Goal: Task Accomplishment & Management: Use online tool/utility

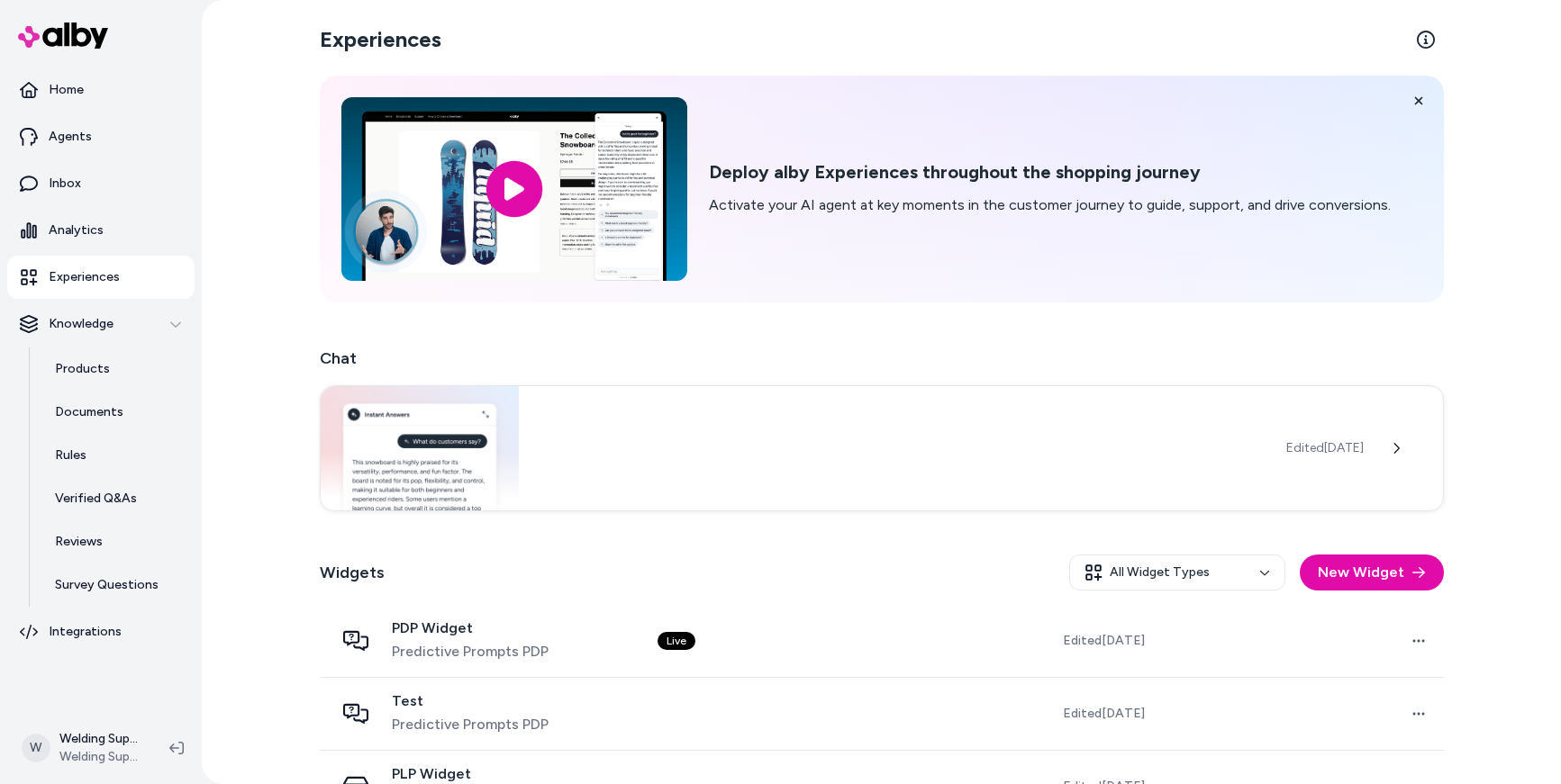
scroll to position [17, 0]
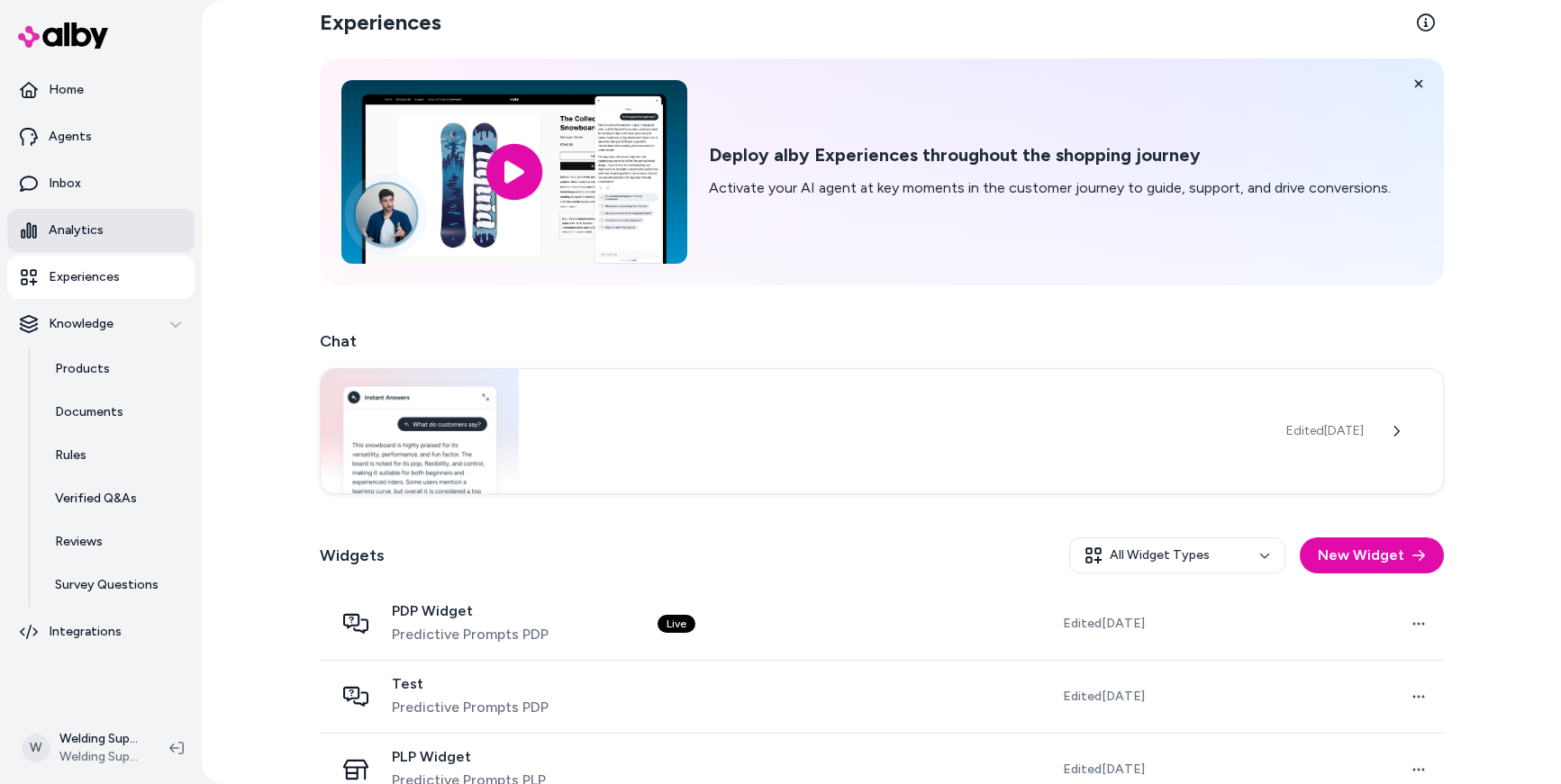
click at [84, 238] on p "Analytics" at bounding box center [75, 230] width 55 height 18
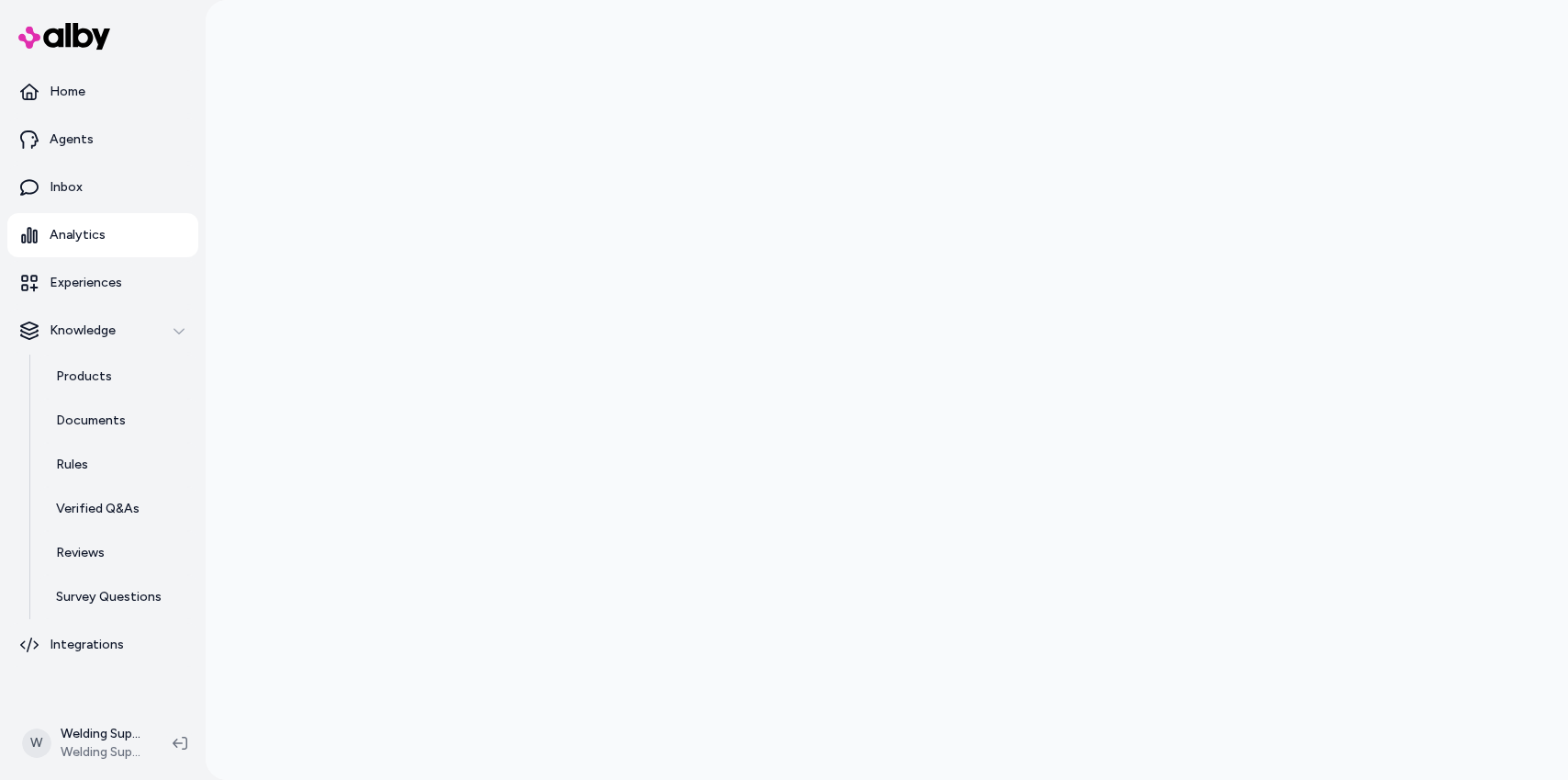
drag, startPoint x: 257, startPoint y: 153, endPoint x: 263, endPoint y: 132, distance: 21.8
click at [259, 133] on div at bounding box center [887, 390] width 1362 height 780
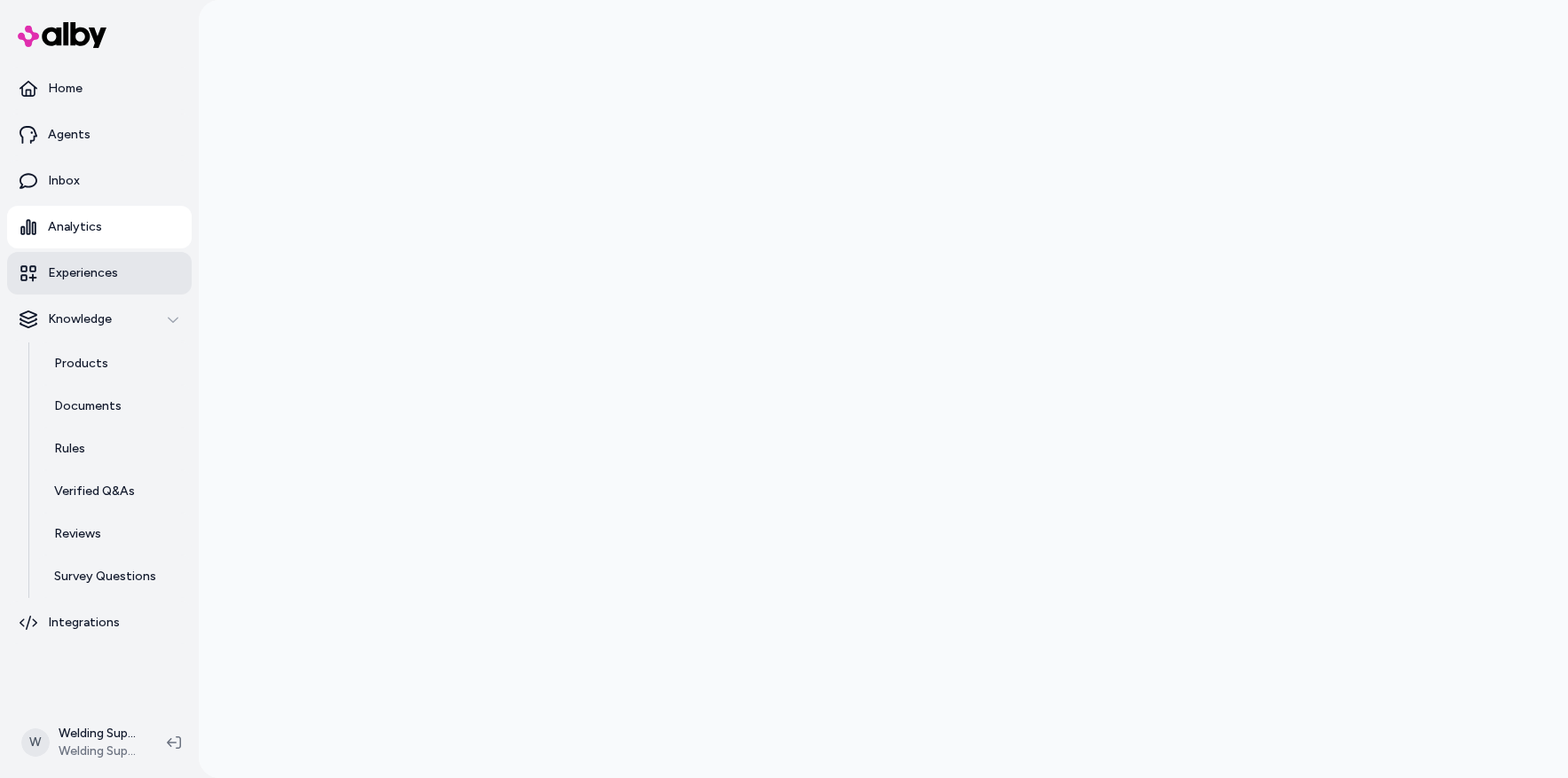
click at [75, 267] on p "Experiences" at bounding box center [83, 273] width 70 height 18
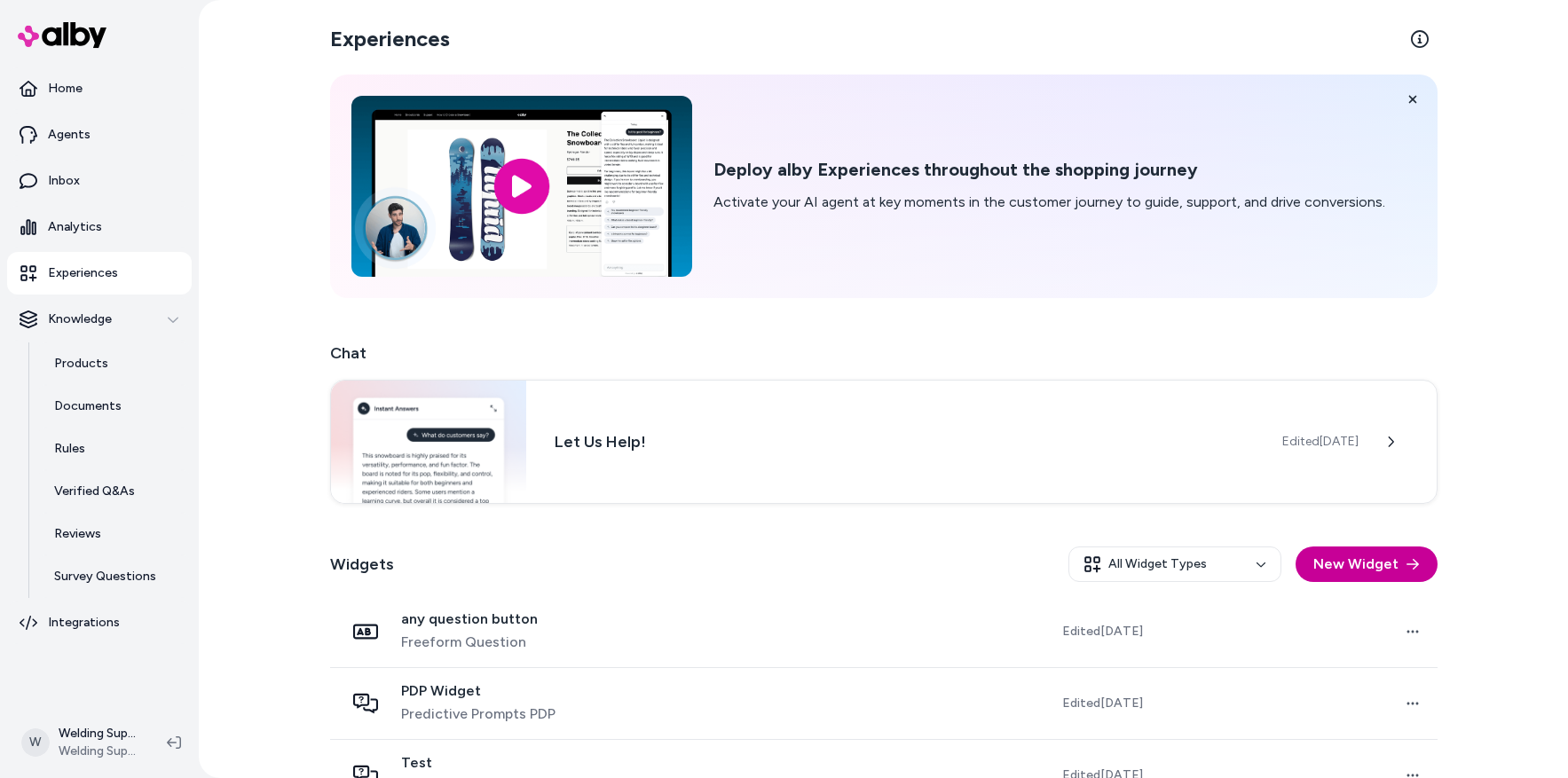
click at [1380, 570] on button "New Widget" at bounding box center [1365, 563] width 142 height 35
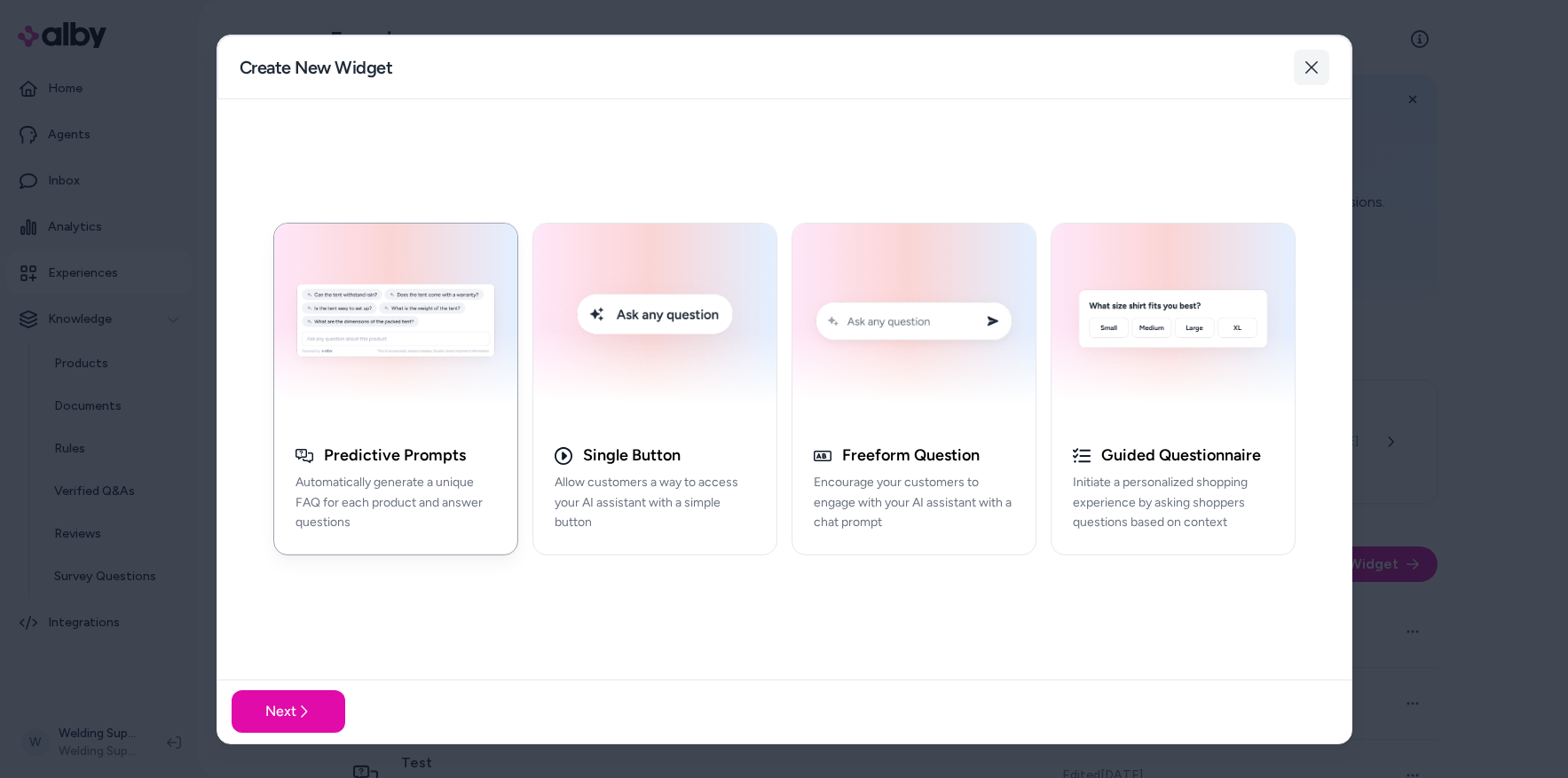
click at [1310, 65] on icon "button" at bounding box center [1311, 67] width 14 height 14
